Goal: Find specific page/section: Find specific page/section

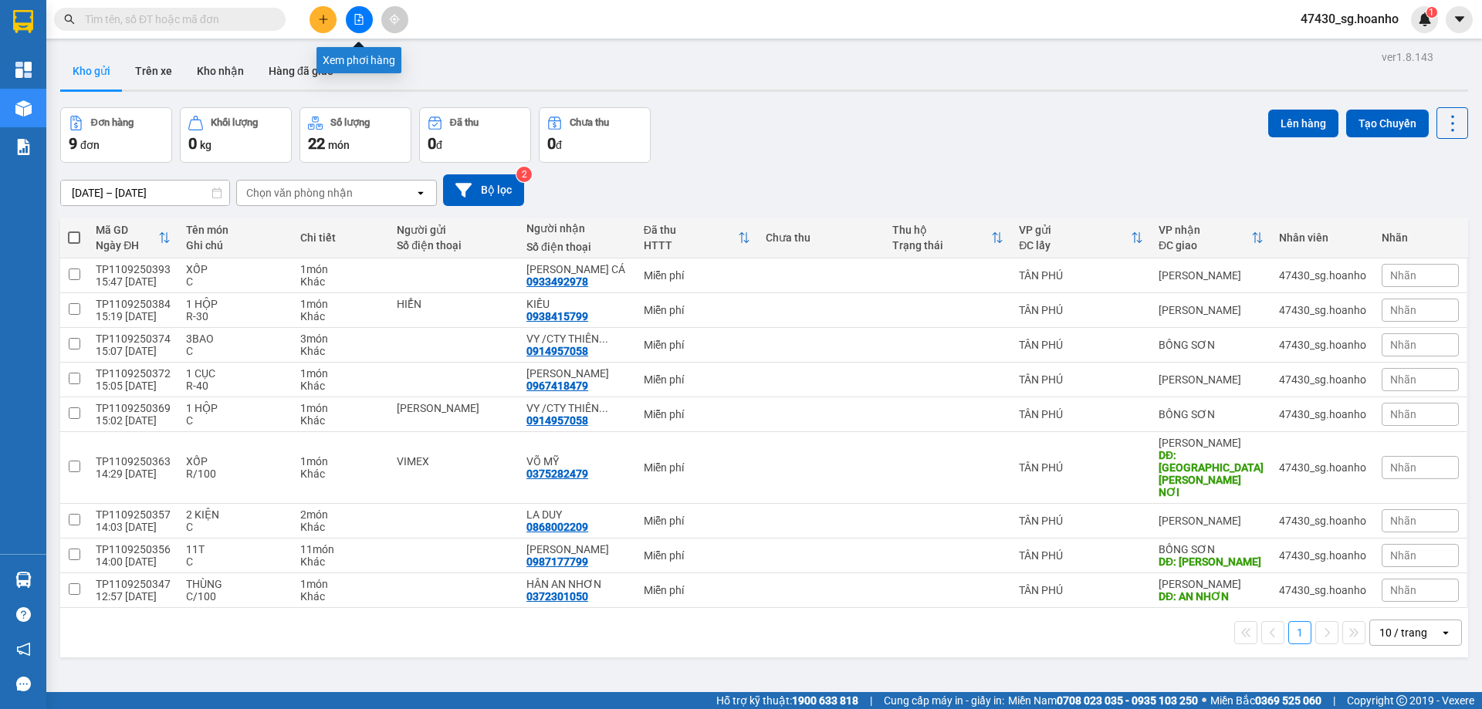
click at [364, 19] on button at bounding box center [359, 19] width 27 height 27
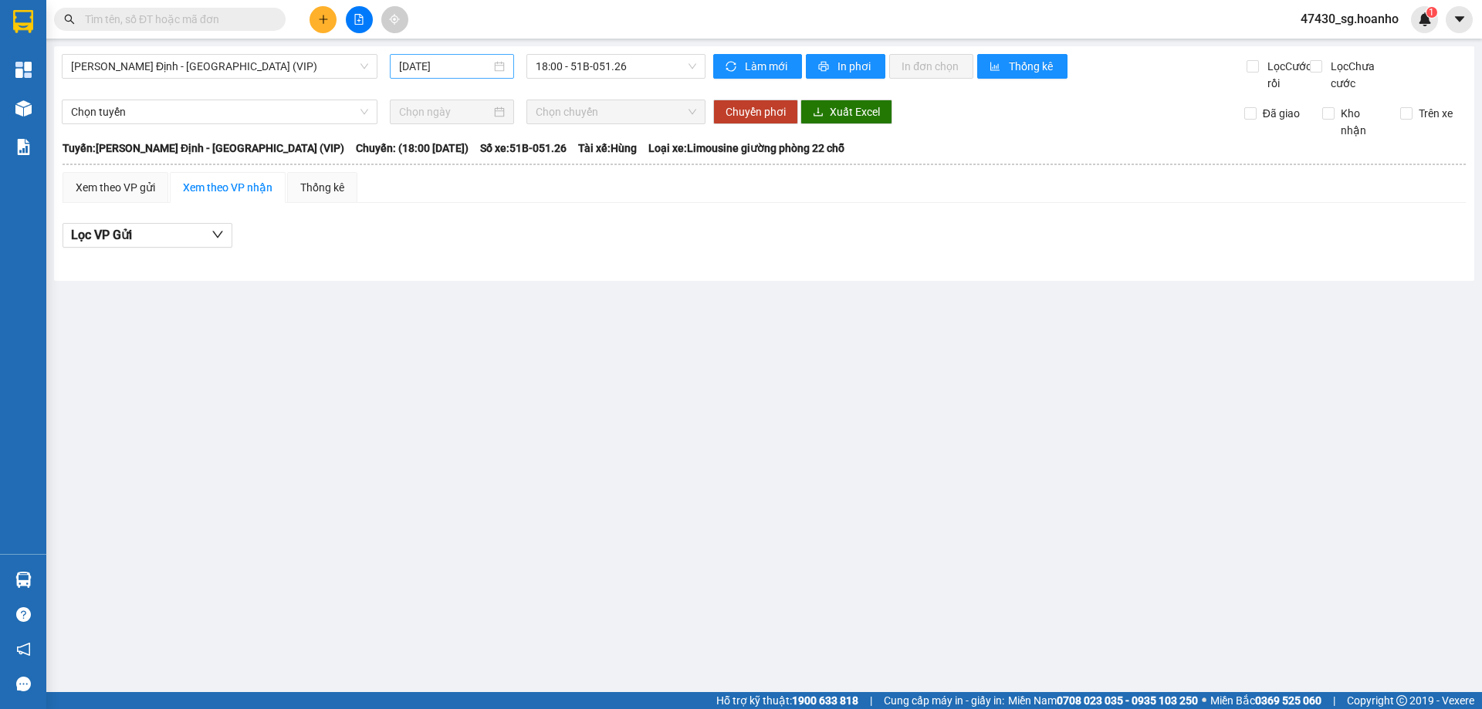
click at [432, 64] on input "[DATE]" at bounding box center [445, 66] width 92 height 17
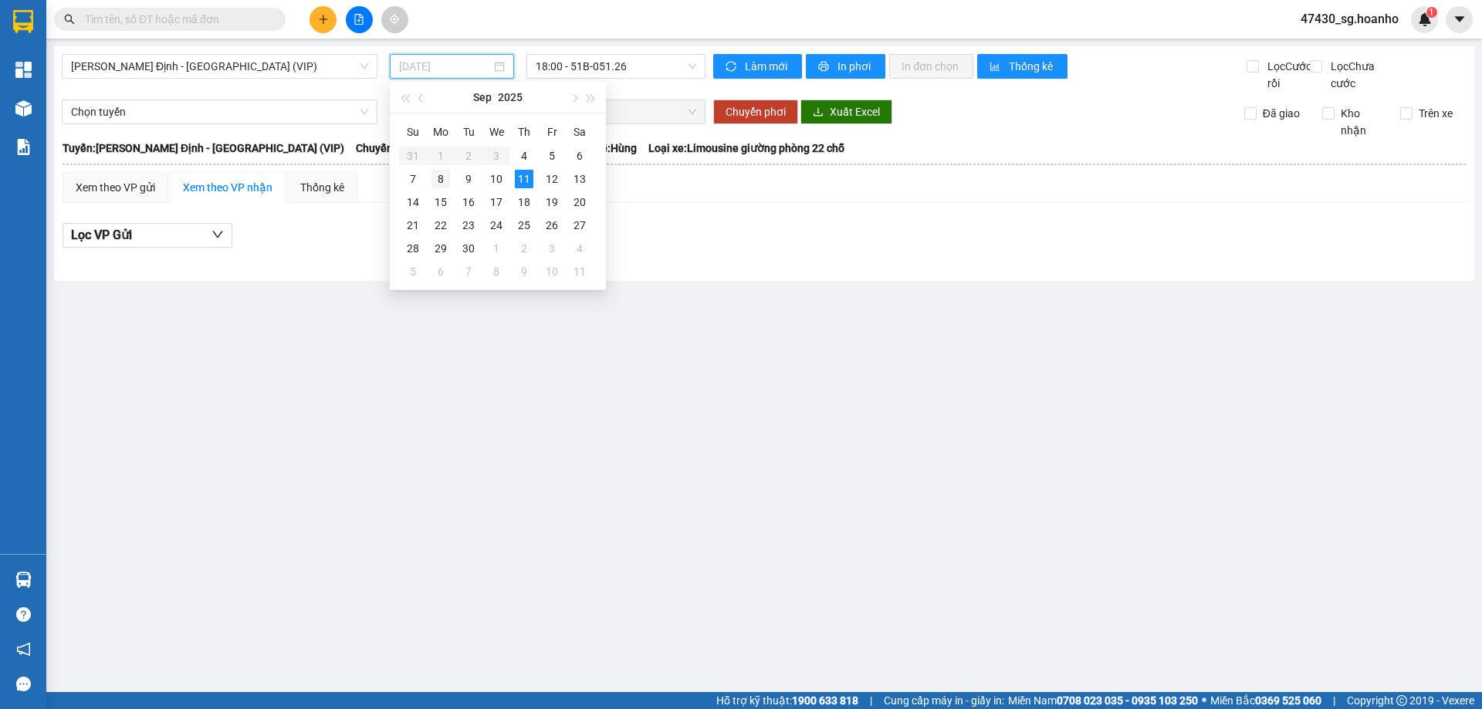
click at [446, 181] on div "8" at bounding box center [441, 179] width 19 height 19
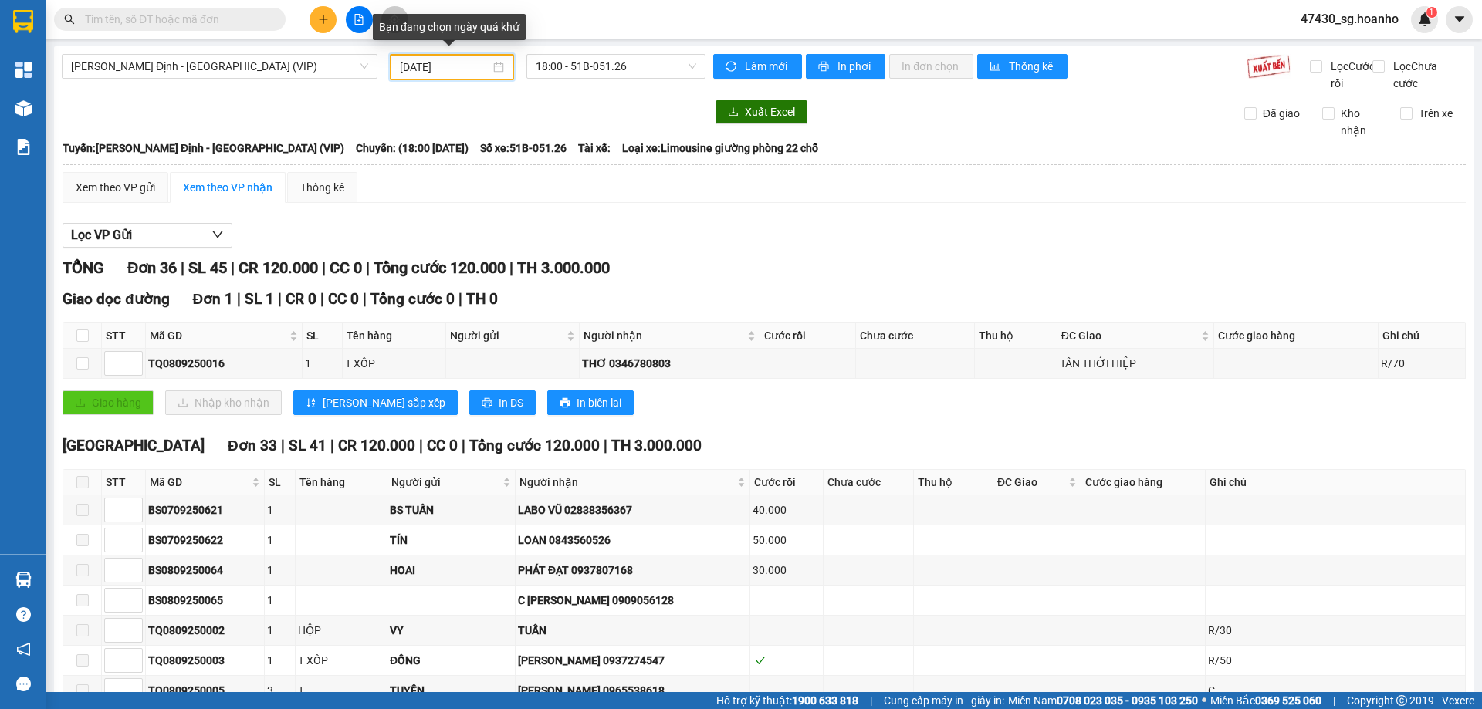
click at [466, 66] on input "[DATE]" at bounding box center [445, 67] width 90 height 17
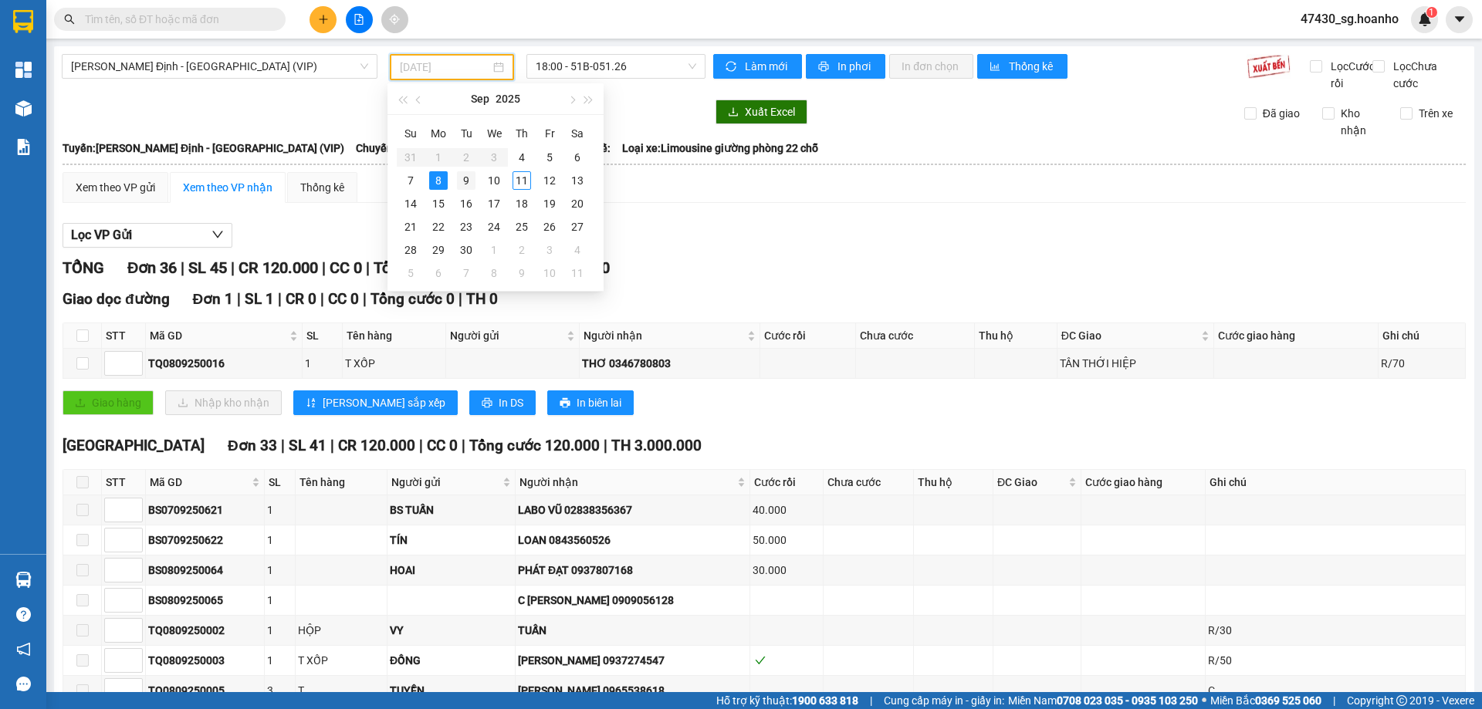
click at [472, 186] on div "9" at bounding box center [466, 180] width 19 height 19
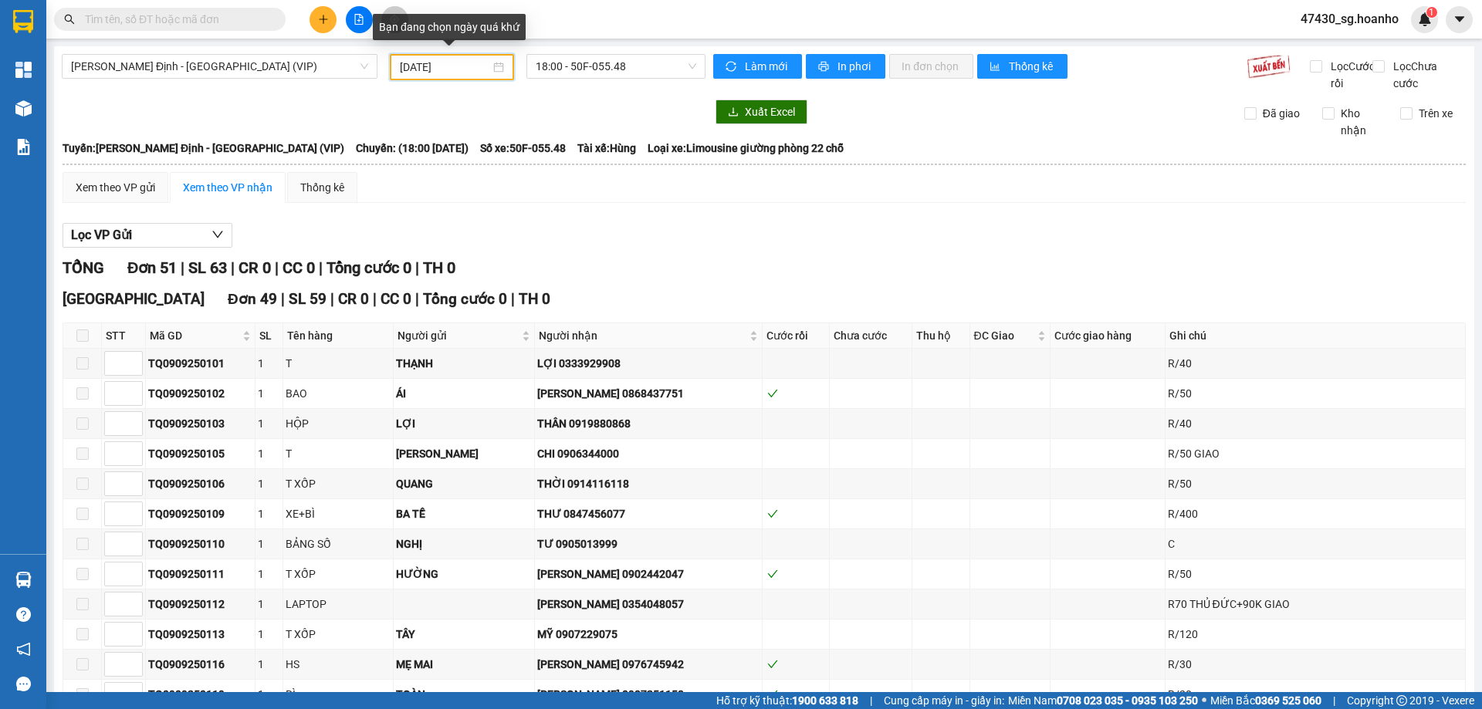
click at [459, 75] on input "[DATE]" at bounding box center [445, 67] width 90 height 17
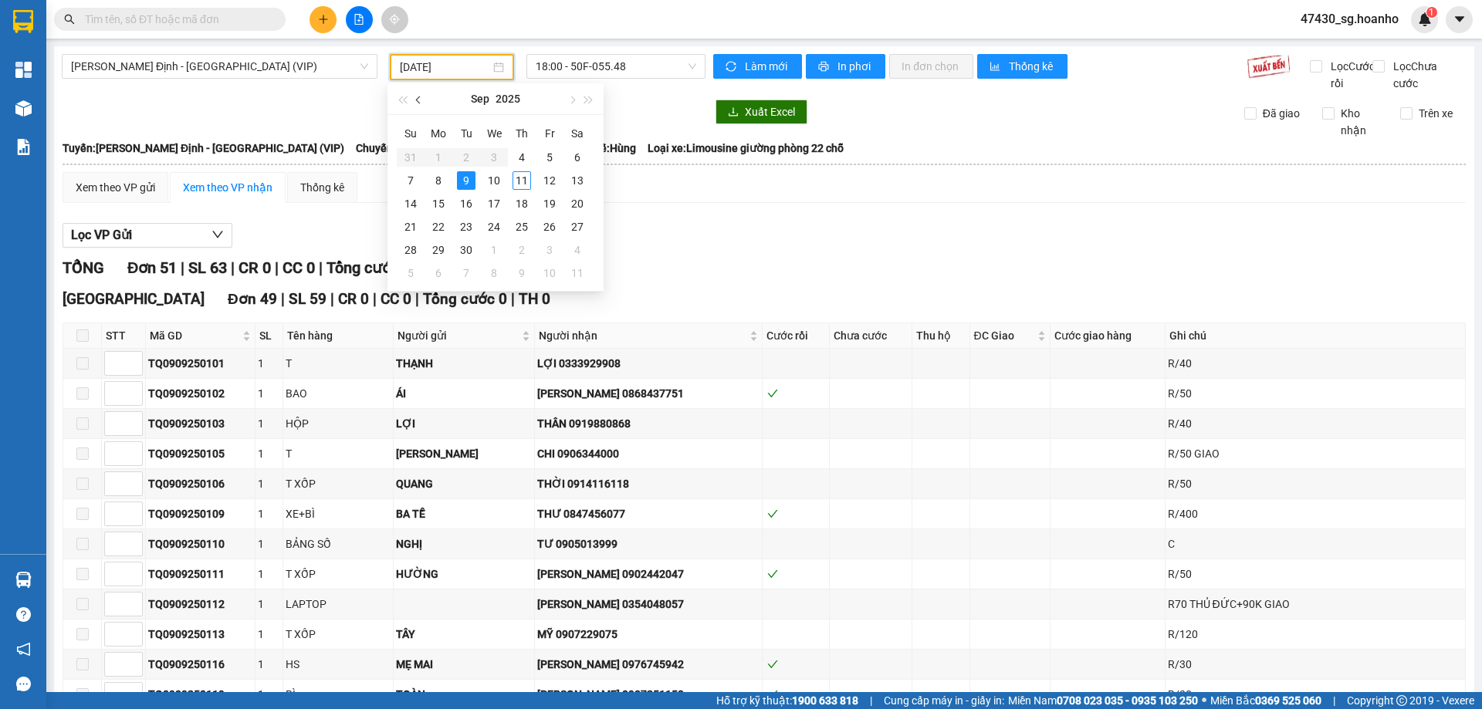
click at [415, 99] on button "button" at bounding box center [419, 98] width 17 height 31
click at [549, 178] on table "Su Mo Tu We Th Fr Sa 27 28 29 30 31 1 2 3 4 5 6 7 8 9 10 11 12 13 14 15 16 17 1…" at bounding box center [494, 203] width 195 height 164
click at [568, 101] on button "button" at bounding box center [571, 98] width 17 height 31
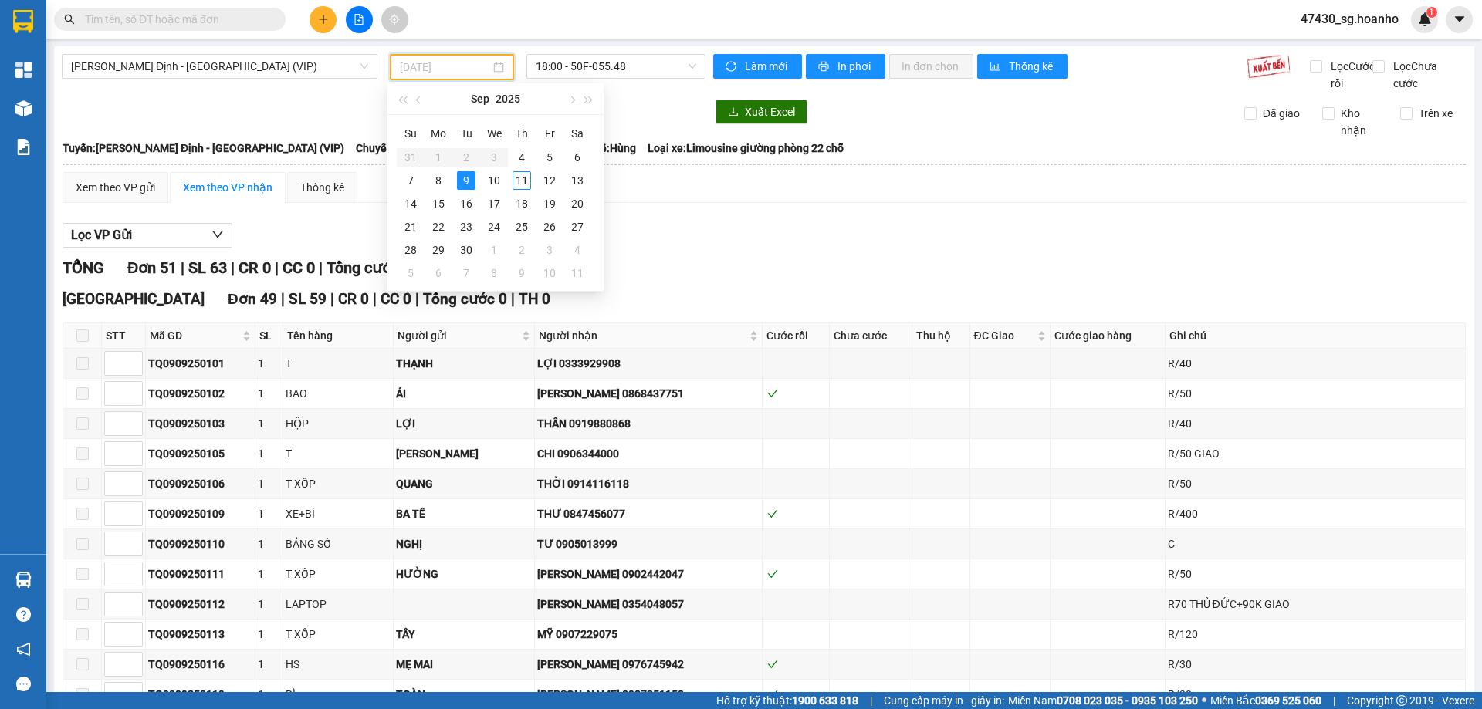
type input "[DATE]"
click at [472, 185] on div "9" at bounding box center [466, 180] width 19 height 19
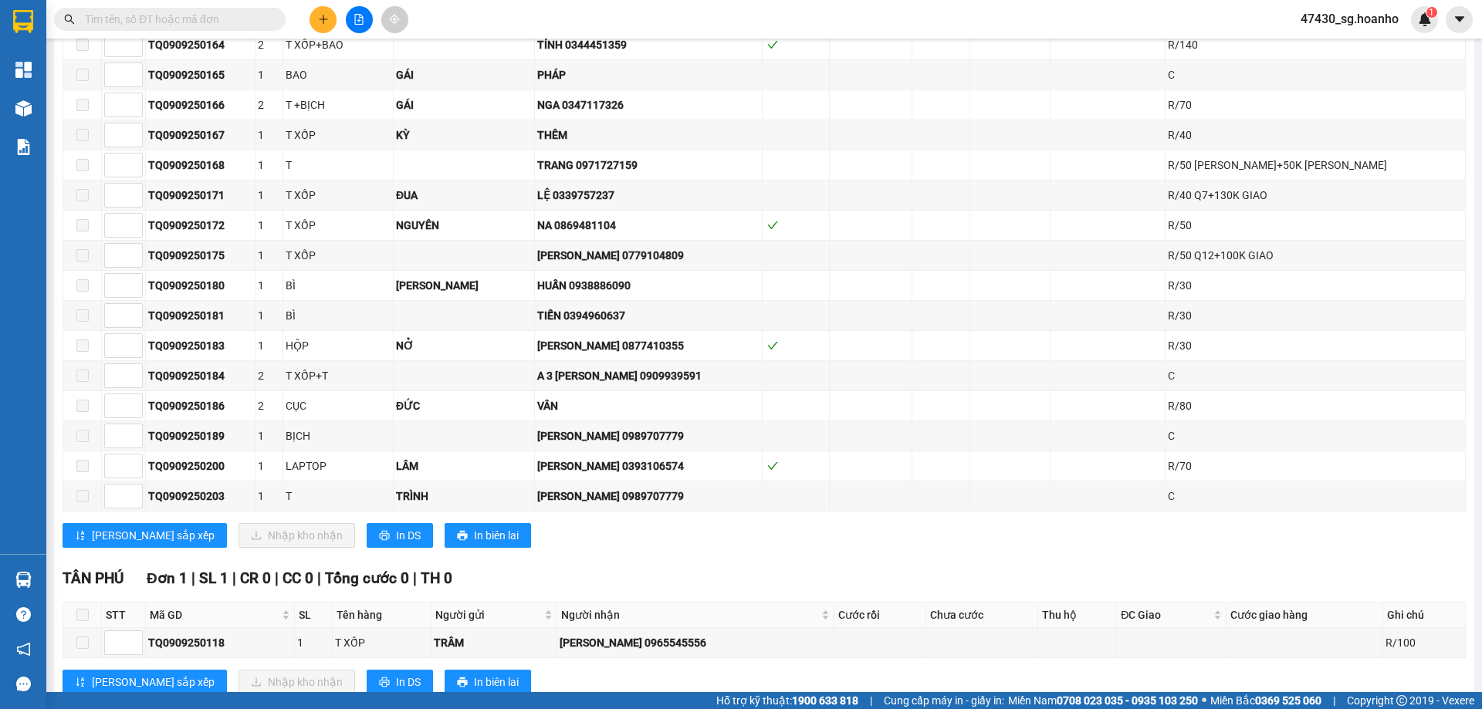
scroll to position [1522, 0]
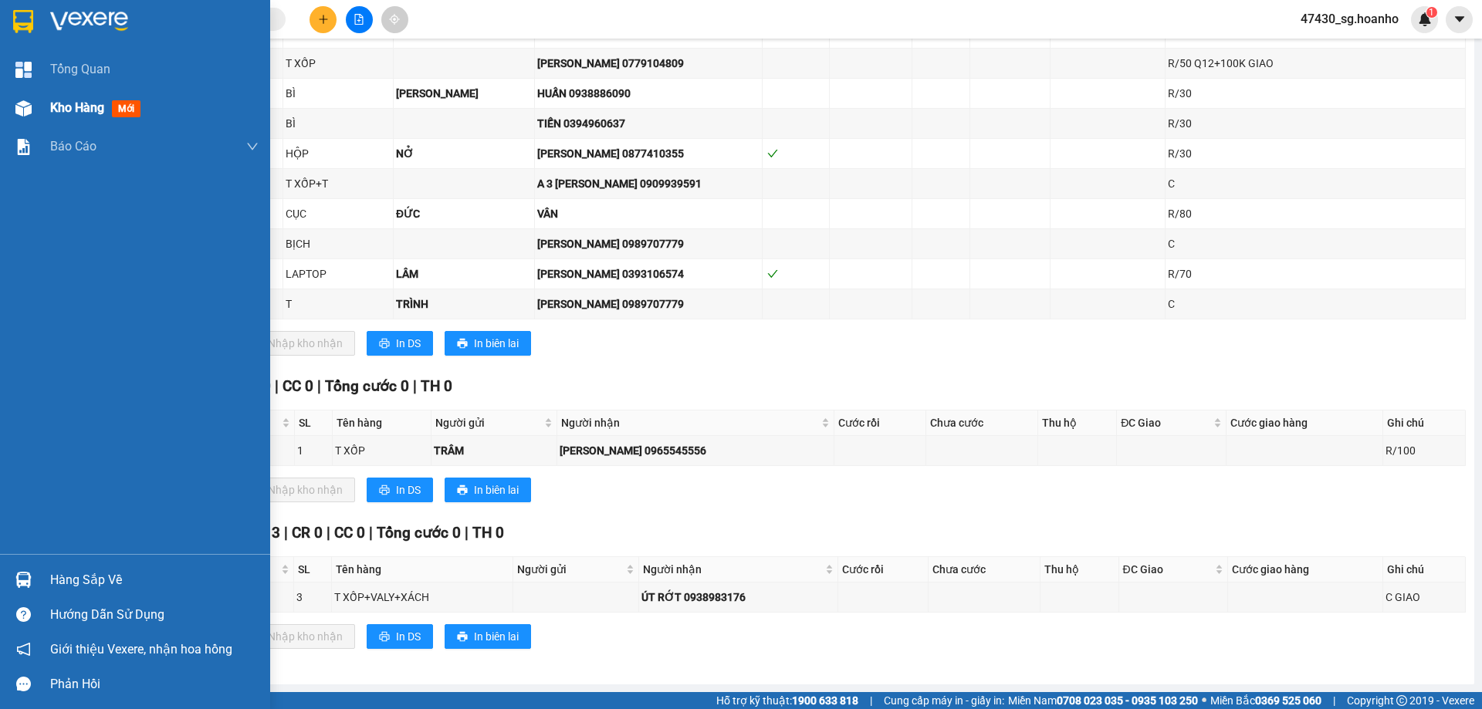
click at [77, 109] on span "Kho hàng" at bounding box center [77, 107] width 54 height 15
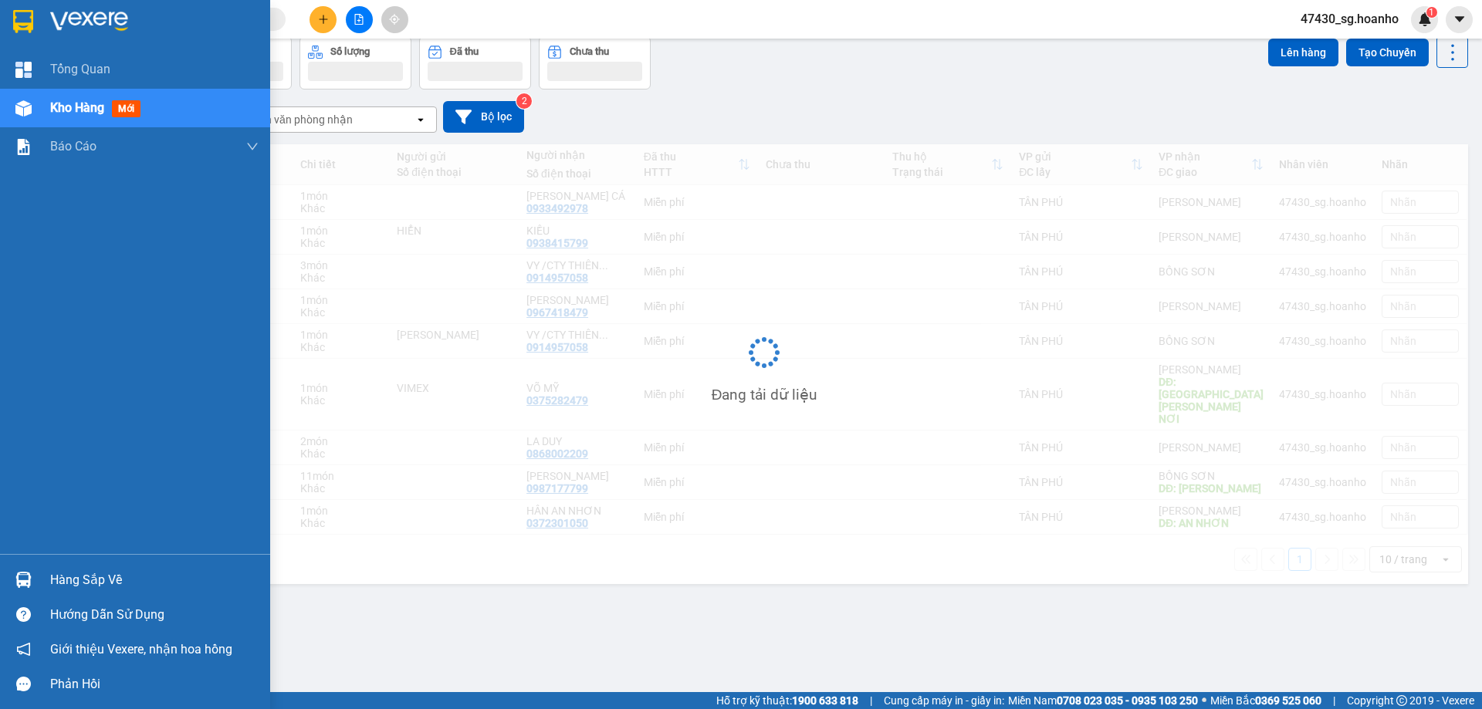
scroll to position [71, 0]
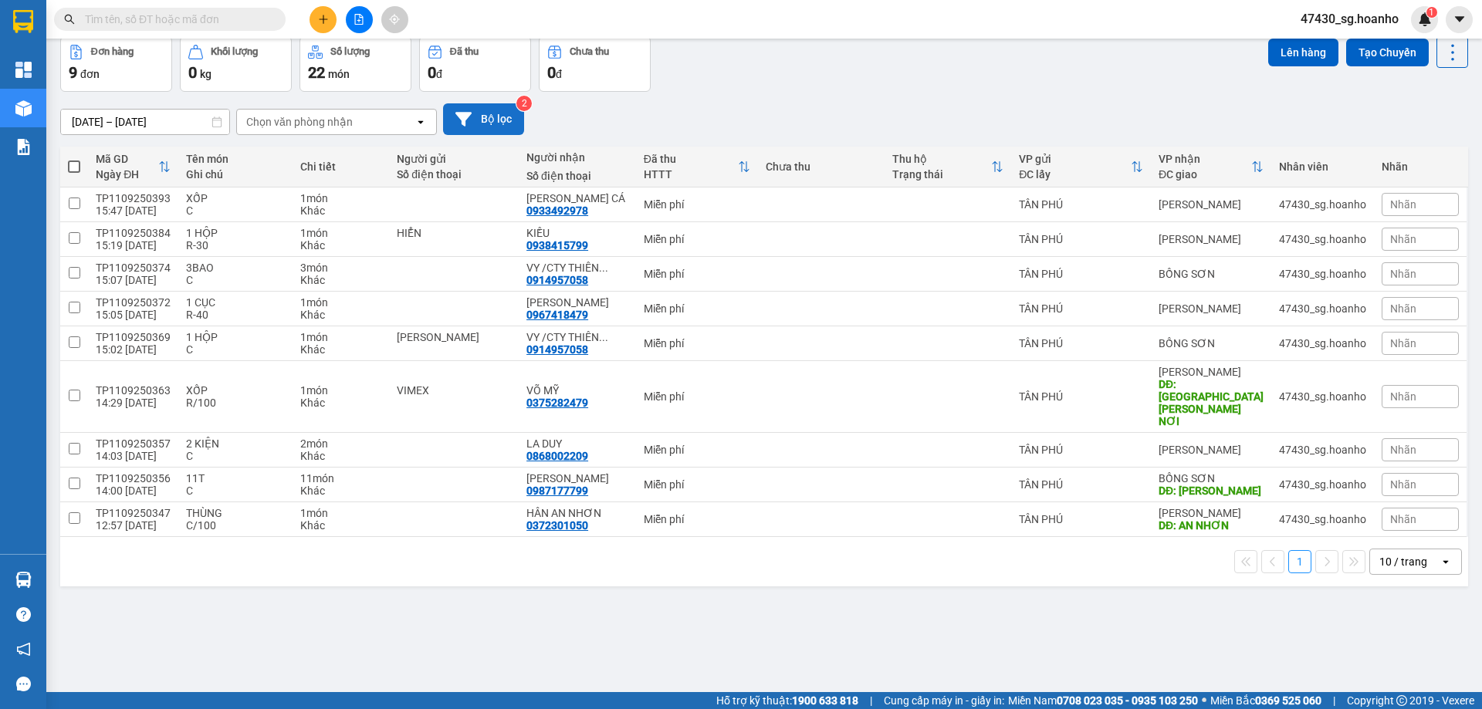
click at [483, 123] on button "Bộ lọc" at bounding box center [483, 119] width 81 height 32
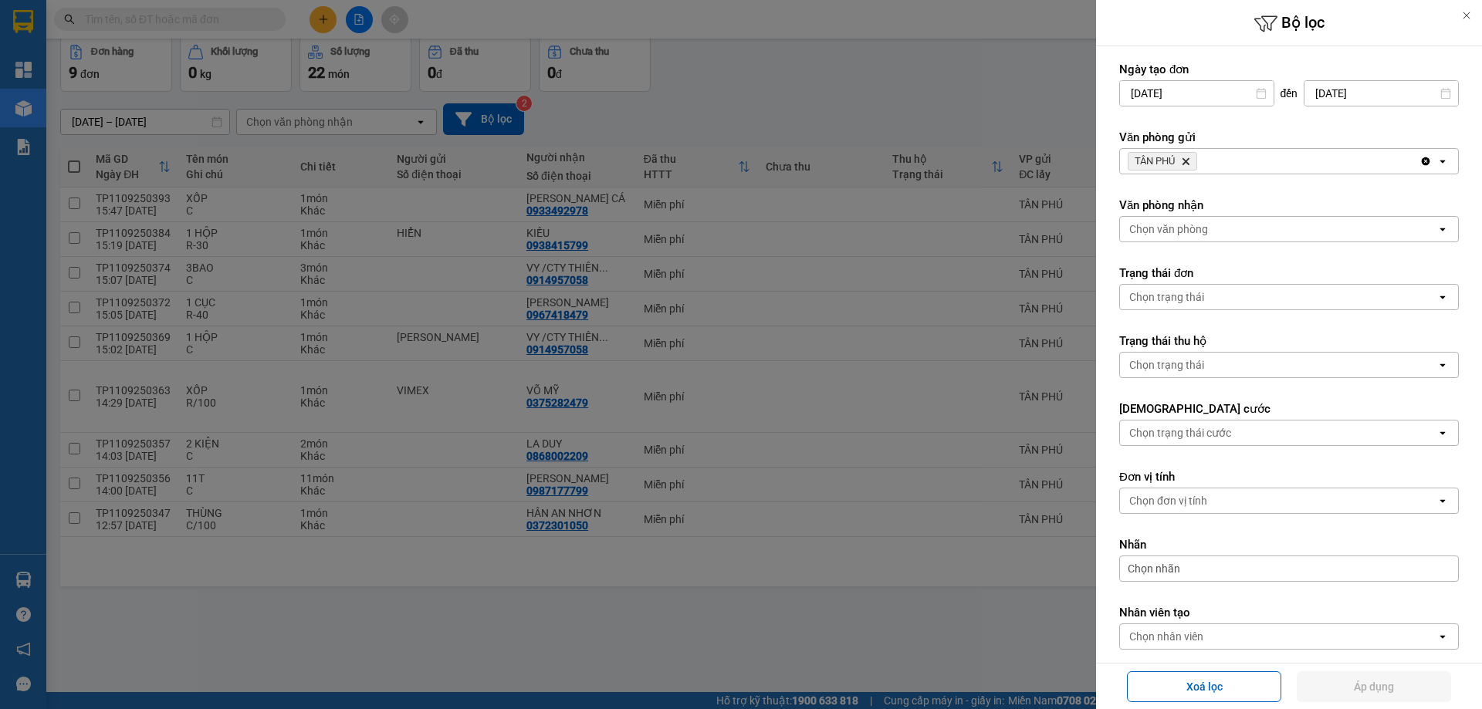
click at [1189, 160] on icon "TÂN PHÚ, close by backspace" at bounding box center [1186, 161] width 7 height 7
click at [1189, 160] on div "Chọn văn phòng" at bounding box center [1168, 161] width 79 height 15
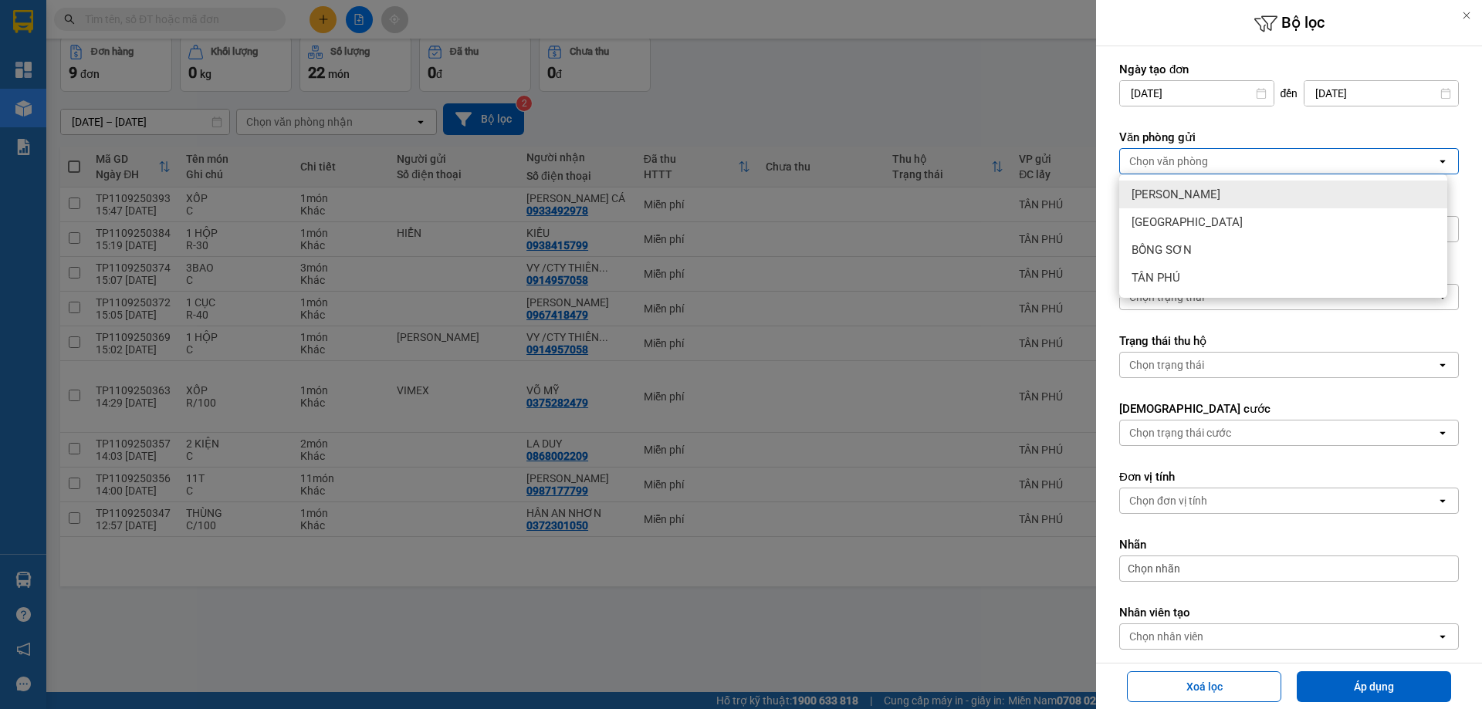
click at [1173, 196] on span "[PERSON_NAME]" at bounding box center [1176, 194] width 89 height 15
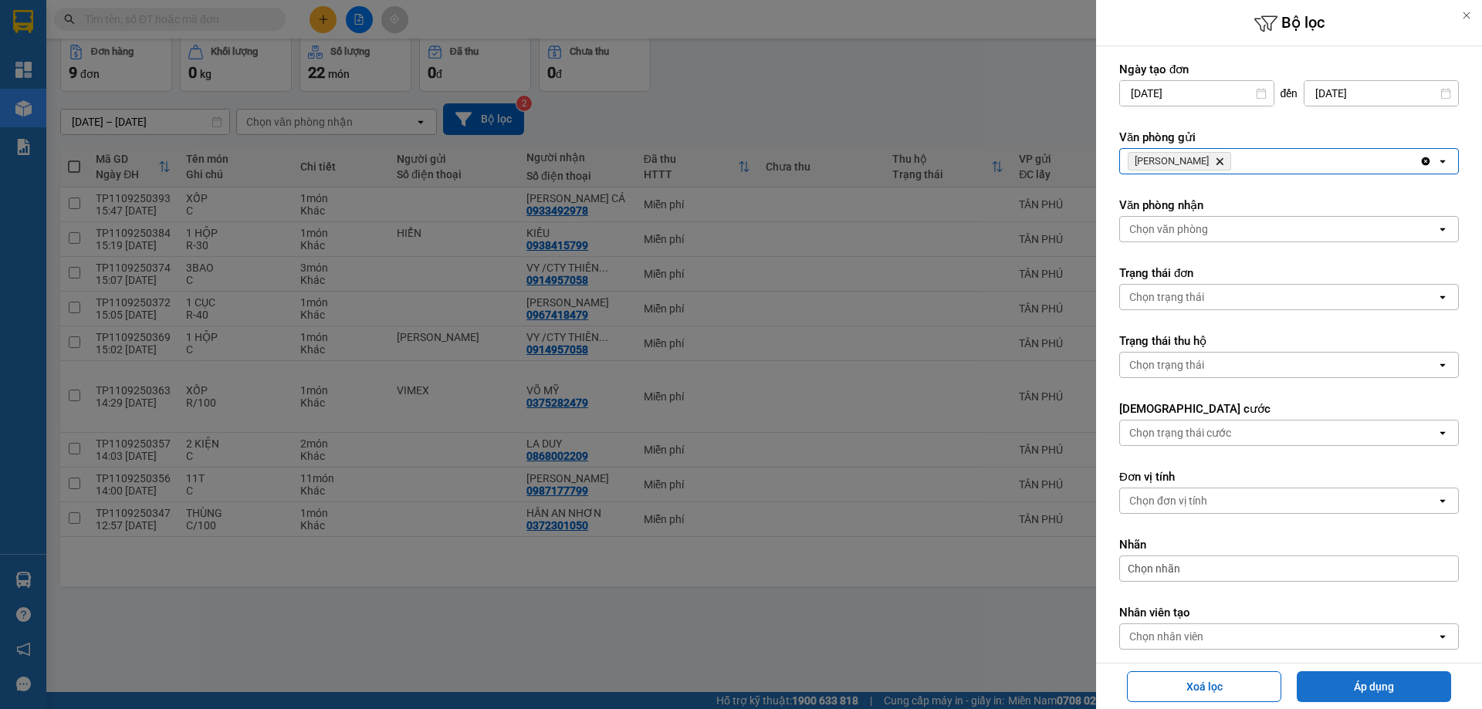
click at [1376, 686] on button "Áp dụng" at bounding box center [1374, 687] width 154 height 31
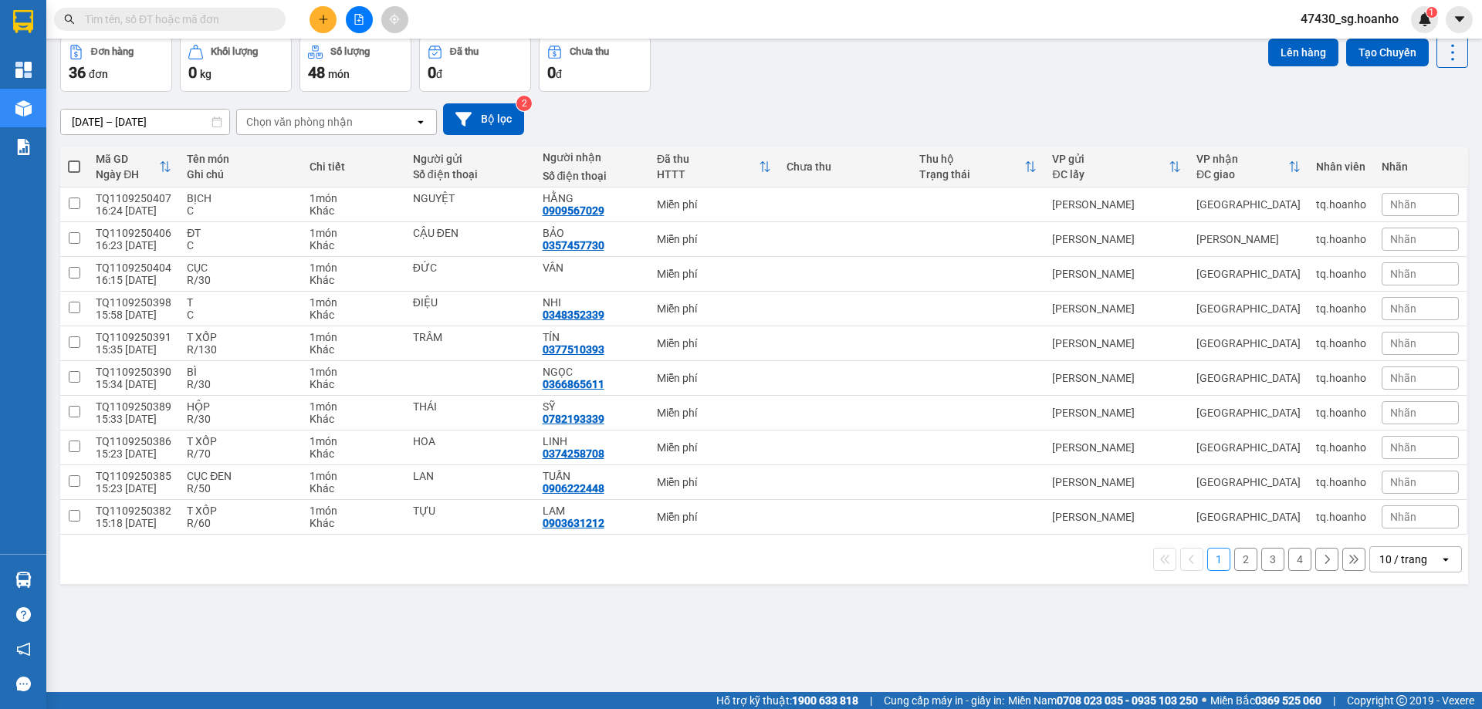
drag, startPoint x: 919, startPoint y: 604, endPoint x: 1201, endPoint y: 66, distance: 608.1
click at [1201, 66] on div "Đơn hàng 36 đơn [PERSON_NAME] 0 kg Số [PERSON_NAME] 48 món Đã thu 0 [PERSON_NAM…" at bounding box center [764, 64] width 1408 height 56
